Goal: Task Accomplishment & Management: Use online tool/utility

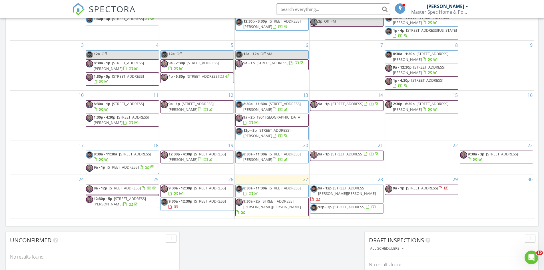
scroll to position [528, 553]
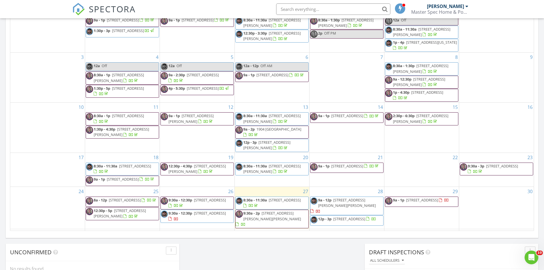
scroll to position [343, 0]
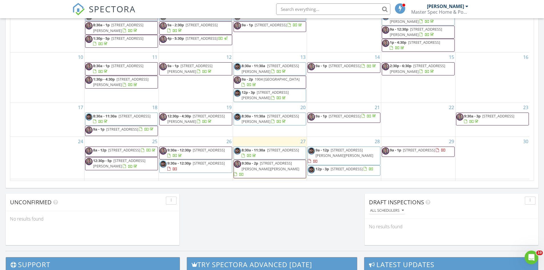
click at [435, 152] on span "311 Hopewell Ave., Fate 75189" at bounding box center [419, 149] width 32 height 5
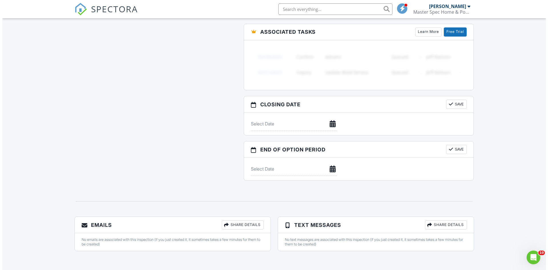
scroll to position [513, 0]
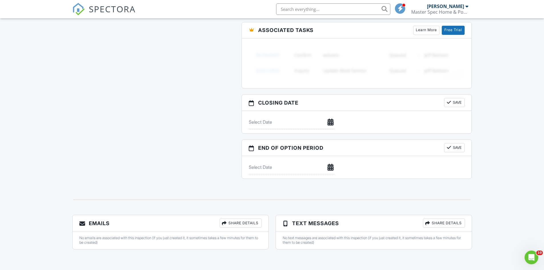
click at [241, 223] on div "Share Details" at bounding box center [241, 222] width 42 height 9
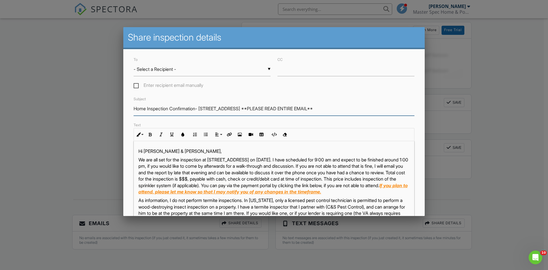
click at [197, 108] on input "Home Inspection Confirmation- [STREET_ADDRESS] **PLEASE READ ENTIRE EMAIL**" at bounding box center [274, 109] width 281 height 14
type input "Home Inspection Confirmation - 311 Hopewell Ave. **PLEASE READ ENTIRE EMAIL**"
click at [137, 84] on label "Enter recipient email manually" at bounding box center [169, 86] width 70 height 7
click at [137, 84] on input "Enter recipient email manually" at bounding box center [136, 86] width 4 height 4
checkbox input "true"
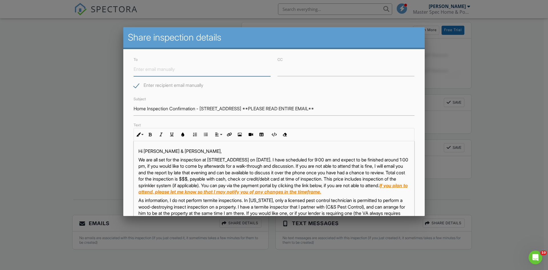
click at [151, 70] on input "To" at bounding box center [202, 69] width 137 height 14
paste input "nrashell3@gmail.com"
type input "nrashell3@gmail.com"
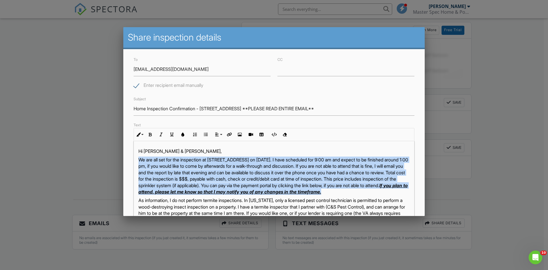
drag, startPoint x: 238, startPoint y: 199, endPoint x: 128, endPoint y: 162, distance: 115.9
click at [128, 162] on div "To ▼ - Select a Recipient - - Select a Recipient - Jake & Nicole Rashell (Clien…" at bounding box center [273, 185] width 301 height 272
click at [214, 183] on p "We are all set for the inspection at 311 Hopewell Ave. on 08/29/2025. I have sc…" at bounding box center [273, 175] width 271 height 38
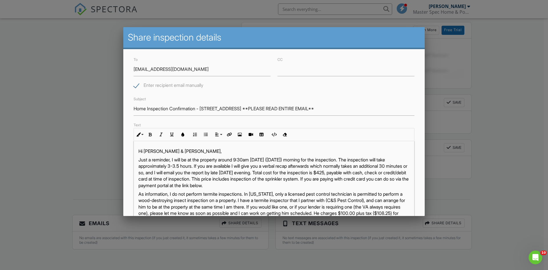
click at [248, 158] on p "Just a reminder, I will be at the property around 9:30am tomorrow (Tuesday) mor…" at bounding box center [273, 172] width 271 height 32
click at [181, 165] on p "Just a reminder, I will be at the property around 9:00am Friday morning for the…" at bounding box center [273, 172] width 271 height 32
drag, startPoint x: 270, startPoint y: 172, endPoint x: 250, endPoint y: 169, distance: 20.4
click at [250, 169] on p "Just a reminder, I will be at the property around 9:00am Friday morning for the…" at bounding box center [273, 172] width 271 height 32
click at [359, 171] on p "Just a reminder, I will be at the property around 9:00am Friday morning for the…" at bounding box center [273, 172] width 271 height 32
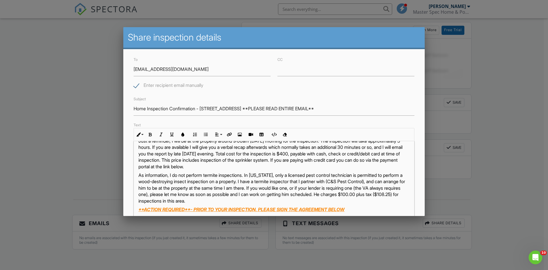
scroll to position [29, 0]
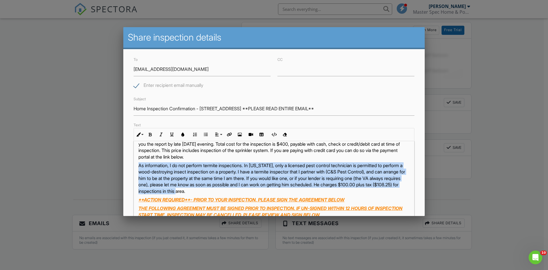
drag, startPoint x: 311, startPoint y: 190, endPoint x: 123, endPoint y: 166, distance: 189.2
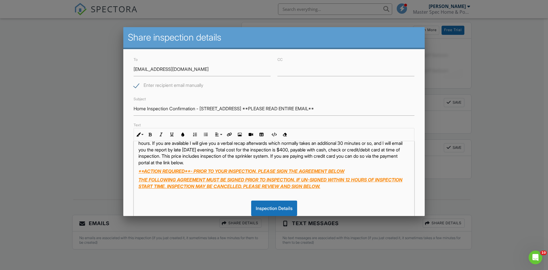
scroll to position [23, 0]
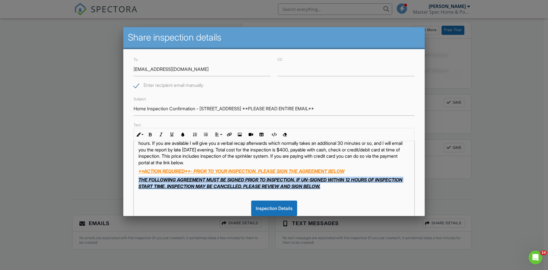
drag, startPoint x: 372, startPoint y: 189, endPoint x: 112, endPoint y: 181, distance: 259.4
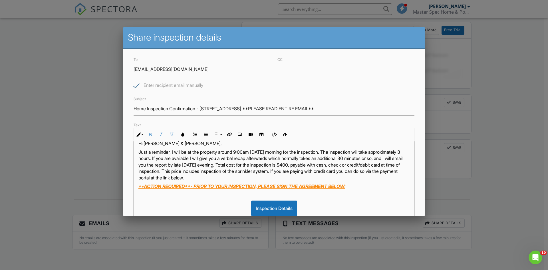
scroll to position [105, 0]
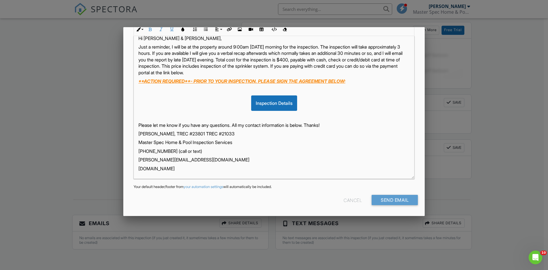
drag, startPoint x: 204, startPoint y: 132, endPoint x: 218, endPoint y: 152, distance: 24.7
click at [205, 135] on p "[PERSON_NAME], TREC #23801 TREC #21033" at bounding box center [273, 133] width 271 height 6
click at [231, 170] on p "[DOMAIN_NAME]" at bounding box center [273, 168] width 271 height 6
click at [394, 200] on input "Send Email" at bounding box center [395, 200] width 46 height 10
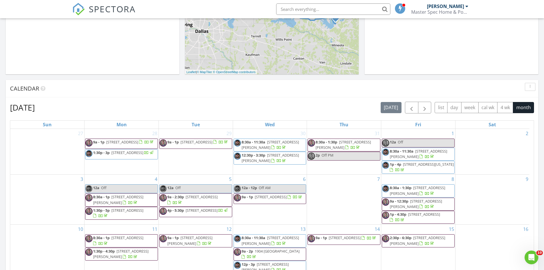
scroll to position [343, 0]
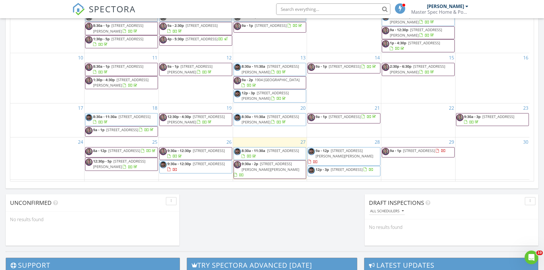
click at [435, 153] on span "311 Hopewell Ave., Fate 75189" at bounding box center [419, 150] width 32 height 5
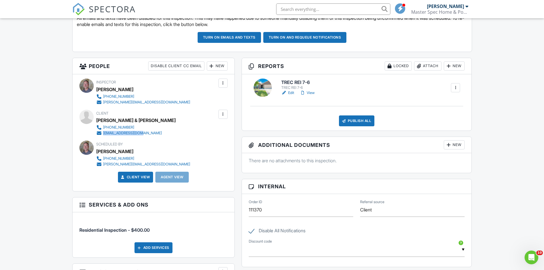
drag, startPoint x: 168, startPoint y: 132, endPoint x: 103, endPoint y: 132, distance: 64.5
click at [103, 132] on div "Client Jake & Nicole Rashell 208-791-9225 nrashell3@gmail.com" at bounding box center [147, 123] width 102 height 26
copy div "[EMAIL_ADDRESS][DOMAIN_NAME]"
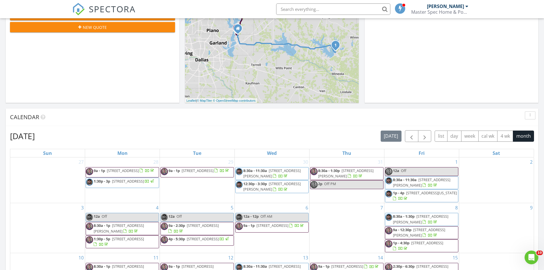
scroll to position [286, 0]
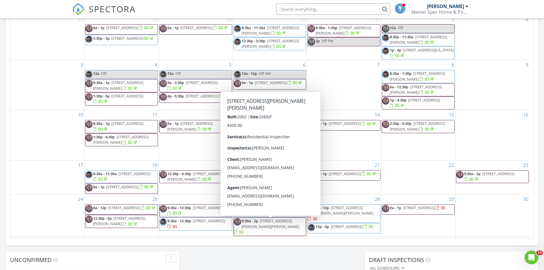
click at [280, 229] on span "9:30a - 2p 9109 Warren Dr, McKinney 75071" at bounding box center [270, 226] width 72 height 17
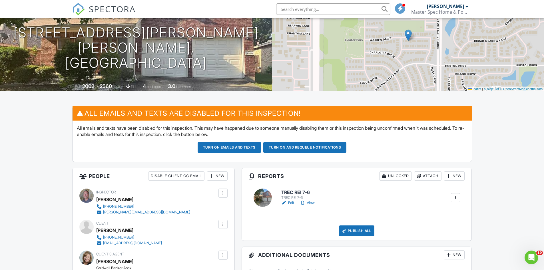
scroll to position [143, 0]
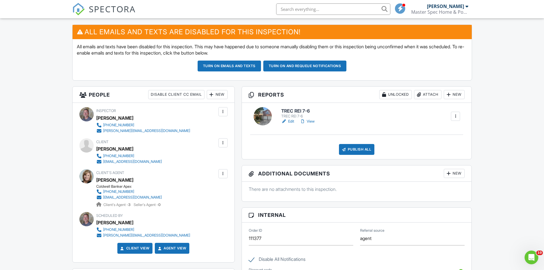
click at [291, 121] on link "Edit" at bounding box center [287, 121] width 13 height 6
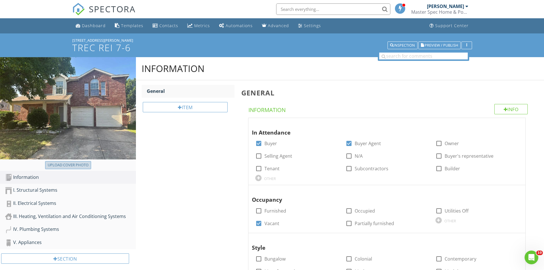
click at [81, 166] on div "Upload cover photo" at bounding box center [68, 165] width 41 height 6
type input "C:\fakepath\IMG_2638.JPG"
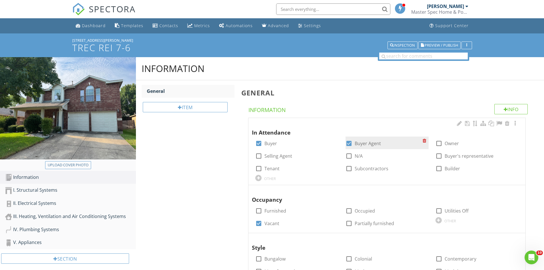
click at [350, 144] on div at bounding box center [349, 143] width 10 height 10
checkbox input "false"
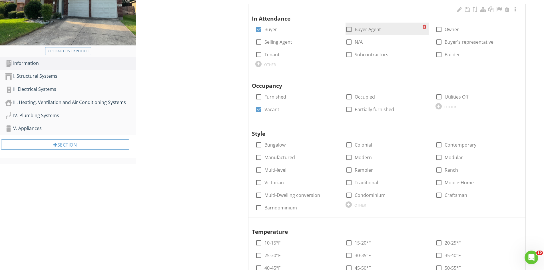
scroll to position [114, 0]
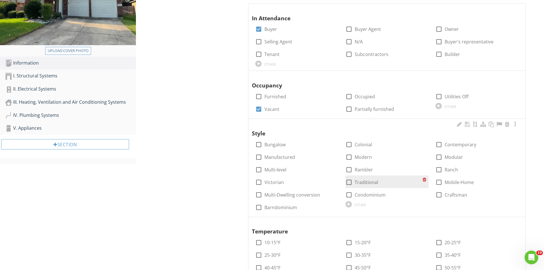
click at [353, 183] on div at bounding box center [349, 182] width 10 height 10
checkbox input "true"
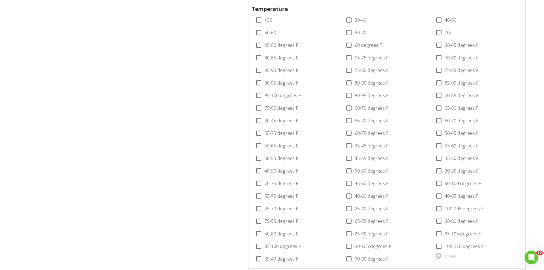
scroll to position [457, 0]
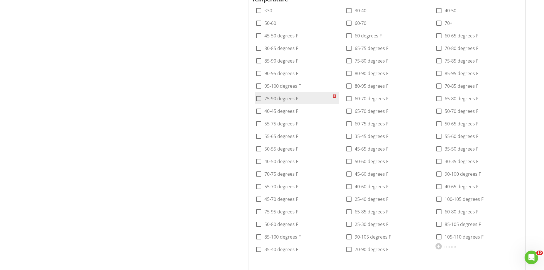
click at [286, 98] on label "75-90 degrees F" at bounding box center [281, 99] width 34 height 6
checkbox input "true"
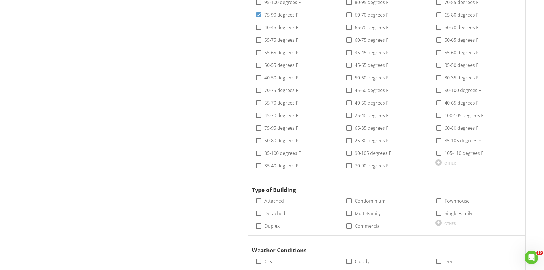
scroll to position [600, 0]
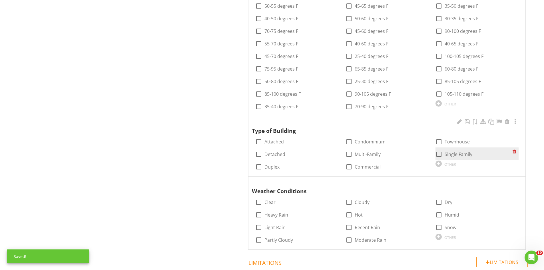
click at [449, 154] on label "Single Family" at bounding box center [459, 154] width 28 height 6
checkbox input "true"
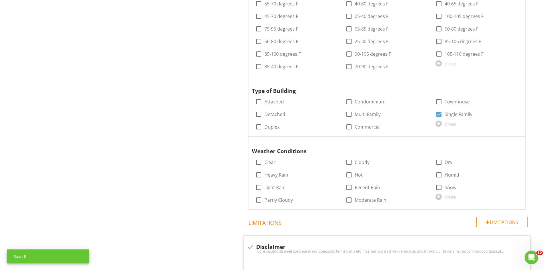
scroll to position [714, 0]
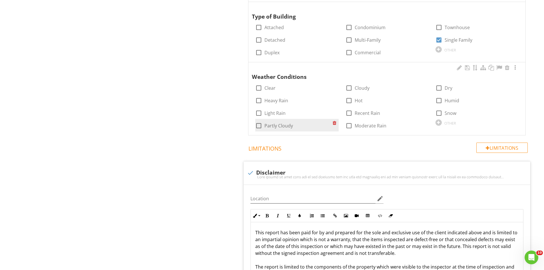
click at [285, 125] on label "Partly Cloudy" at bounding box center [278, 126] width 29 height 6
checkbox input "true"
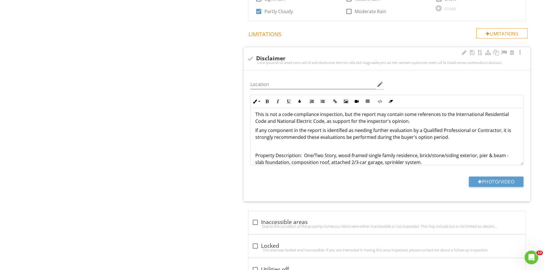
scroll to position [103, 0]
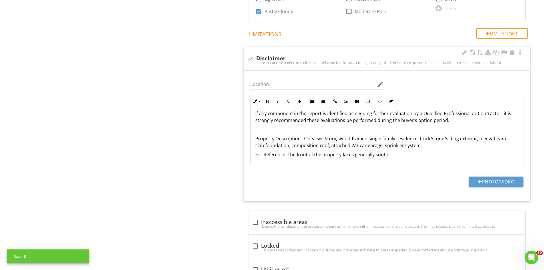
click at [314, 138] on p "Property Description: One/Two Story, wood-framed single family residence, brick…" at bounding box center [386, 142] width 263 height 14
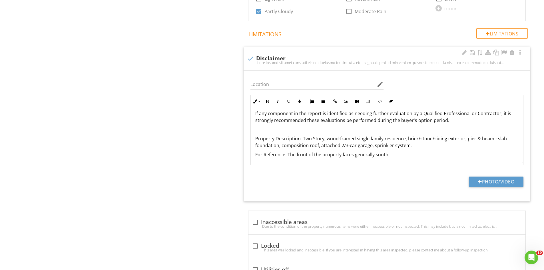
click at [315, 139] on p "Property Description: Two Story, wood-framed single family residence, brick/sto…" at bounding box center [386, 142] width 263 height 14
click at [431, 139] on p "Property Description: Two story, wood-framed single family residence, brick/sto…" at bounding box center [386, 142] width 263 height 14
click at [481, 138] on p "Property Description: Two story, wood-framed single family residence, brick/sid…" at bounding box center [386, 142] width 263 height 14
click at [294, 146] on p "Property Description: Two story, wood-framed single family residence, brick/sid…" at bounding box center [386, 142] width 263 height 14
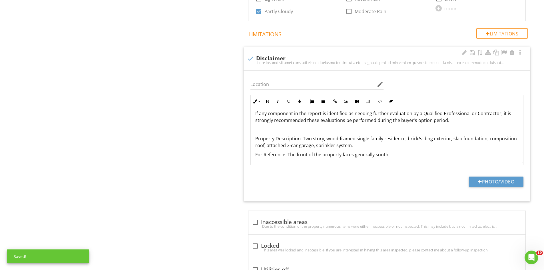
click at [382, 155] on p "For Reference: The front of the property faces generally south." at bounding box center [386, 154] width 263 height 7
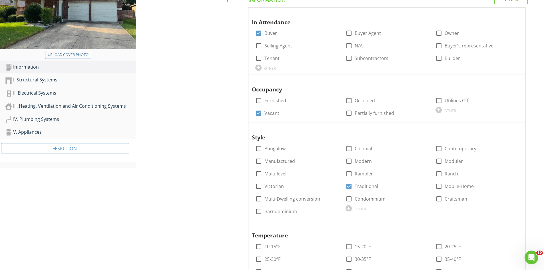
scroll to position [114, 0]
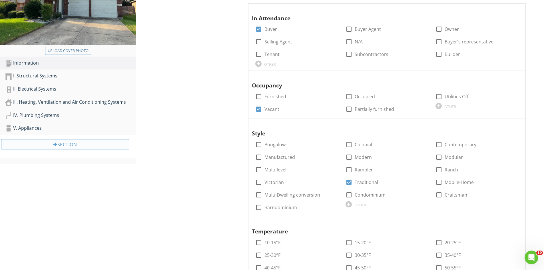
click at [65, 146] on div "Section" at bounding box center [65, 144] width 128 height 10
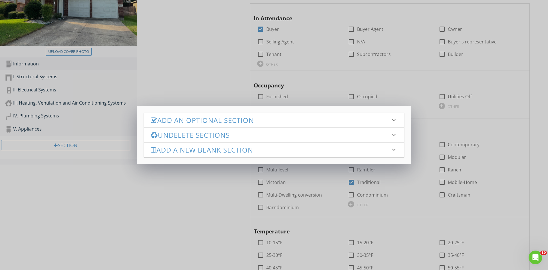
click at [178, 121] on h3 "Add an Optional Section" at bounding box center [271, 120] width 240 height 8
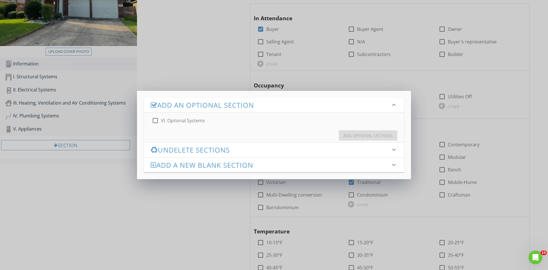
click at [176, 118] on label "VI. Optional Systems" at bounding box center [183, 121] width 44 height 6
checkbox input "true"
click at [370, 136] on div "Add Optional Sections" at bounding box center [367, 135] width 49 height 6
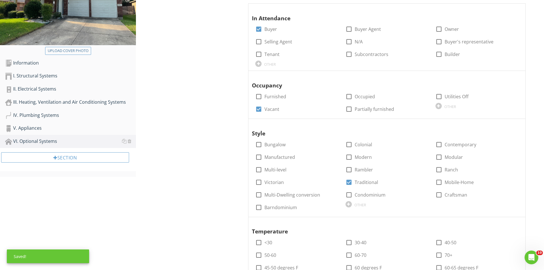
scroll to position [0, 0]
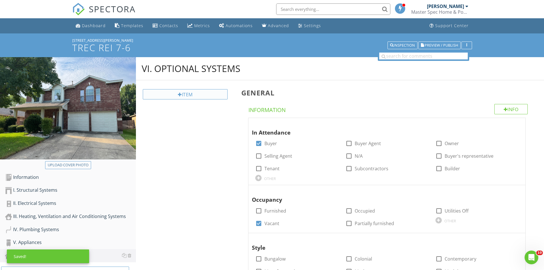
click at [195, 95] on div "Item" at bounding box center [185, 94] width 85 height 10
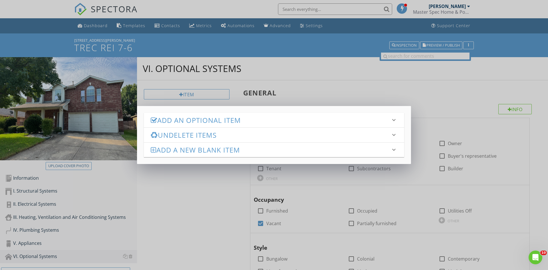
click at [178, 121] on h3 "Add an Optional Item" at bounding box center [271, 120] width 240 height 8
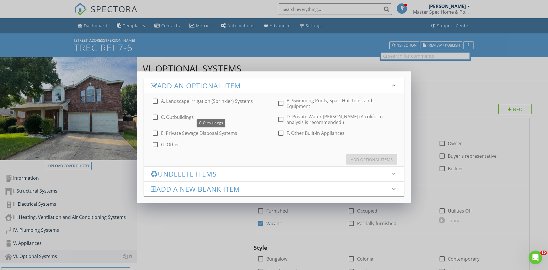
click at [185, 102] on label "A. Landscape Irrigation (Sprinkler) Systems" at bounding box center [207, 101] width 92 height 6
checkbox input "true"
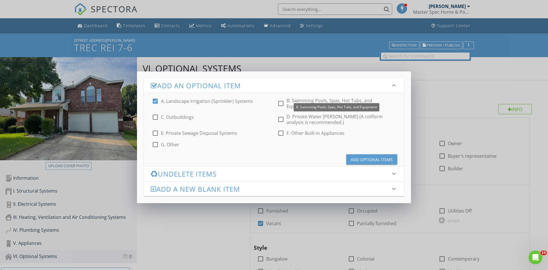
click at [286, 102] on div "check_box_outline_blank B. Swimming Pools, Spas, Hot Tubs, and Equipment" at bounding box center [337, 103] width 119 height 11
click at [279, 102] on div at bounding box center [281, 103] width 10 height 10
checkbox input "true"
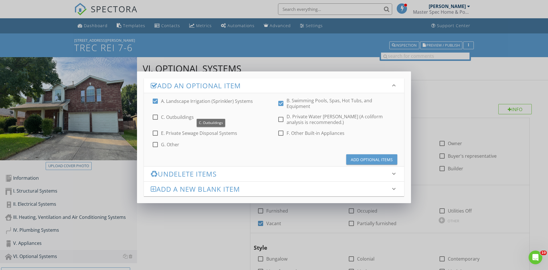
click at [184, 114] on label "C. Outbuildings" at bounding box center [177, 117] width 33 height 6
checkbox input "true"
click at [277, 114] on div at bounding box center [281, 119] width 10 height 10
checkbox input "true"
drag, startPoint x: 213, startPoint y: 128, endPoint x: 221, endPoint y: 127, distance: 8.6
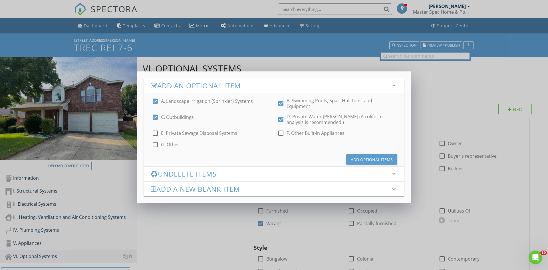
click at [213, 130] on label "E. Private Sewage Disposal Systems" at bounding box center [199, 133] width 76 height 6
checkbox input "true"
click at [293, 130] on label "F. Other Built-in Appliances" at bounding box center [316, 133] width 58 height 6
checkbox input "true"
click at [163, 142] on label "G. Other" at bounding box center [170, 145] width 18 height 6
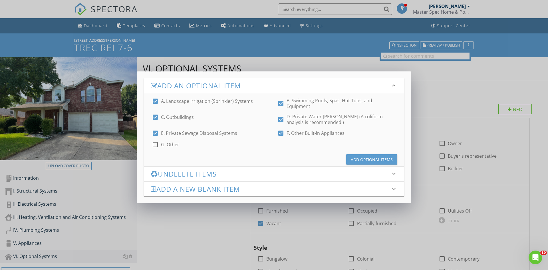
checkbox input "true"
click at [364, 156] on div "Add Optional Items" at bounding box center [372, 159] width 42 height 6
